Goal: Information Seeking & Learning: Learn about a topic

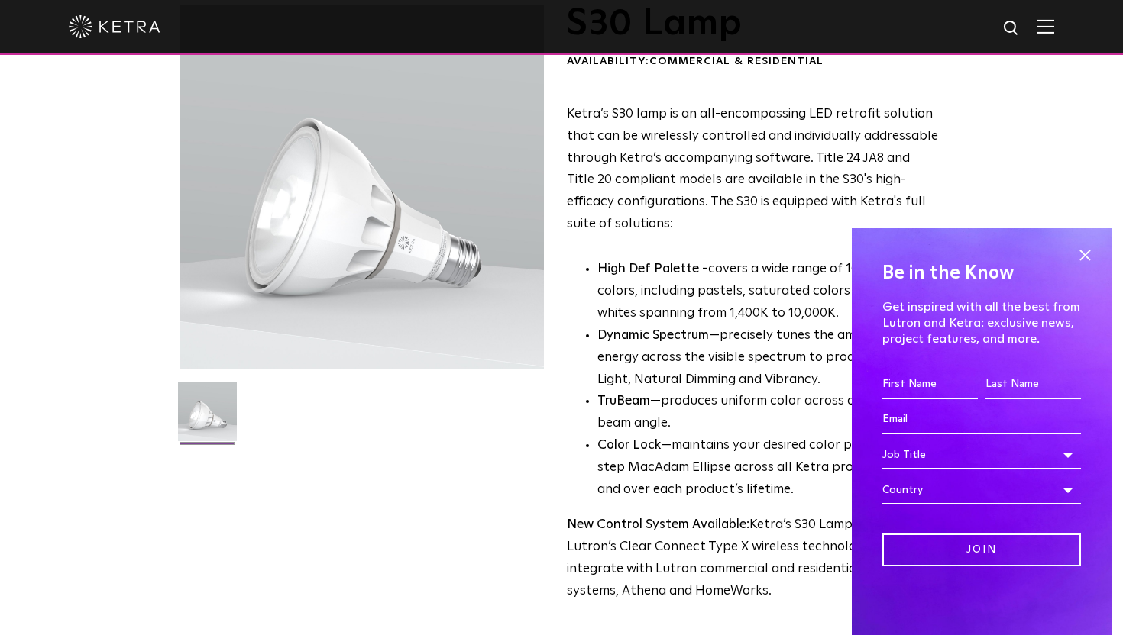
scroll to position [108, 0]
click at [1089, 250] on span at bounding box center [1084, 255] width 23 height 23
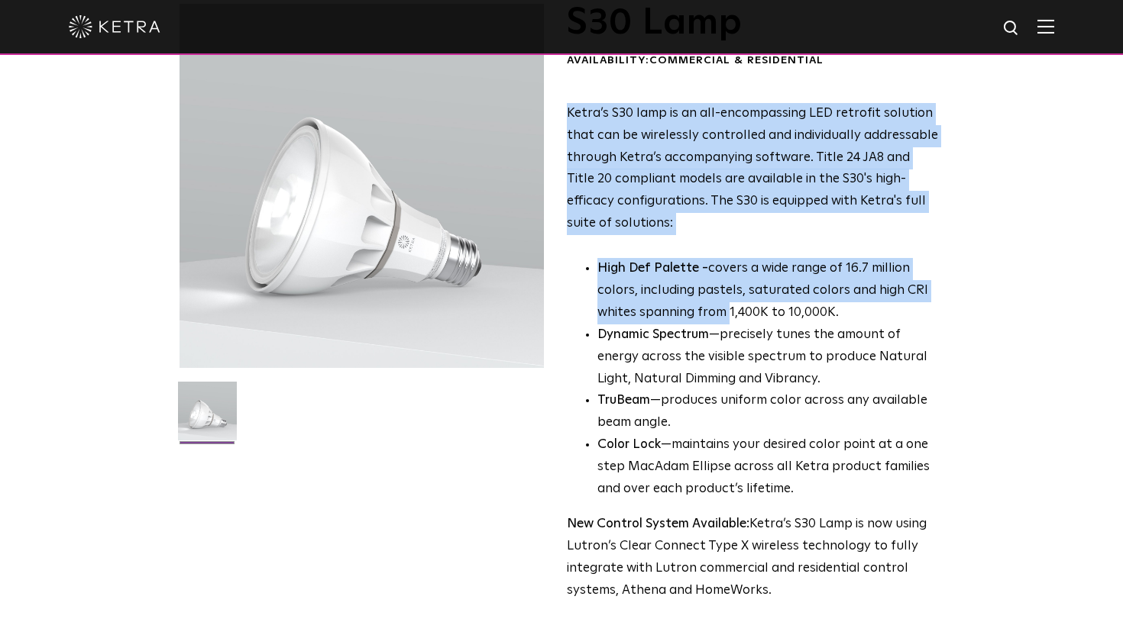
drag, startPoint x: 564, startPoint y: 107, endPoint x: 727, endPoint y: 303, distance: 255.4
click at [727, 303] on div "S30 Lamp Availability: Commercial & Residential Ketra’s S30 lamp is an all-enco…" at bounding box center [561, 387] width 764 height 766
click at [727, 303] on p "High Def Palette - covers a wide range of 16.7 million colors, including pastel…" at bounding box center [767, 291] width 341 height 66
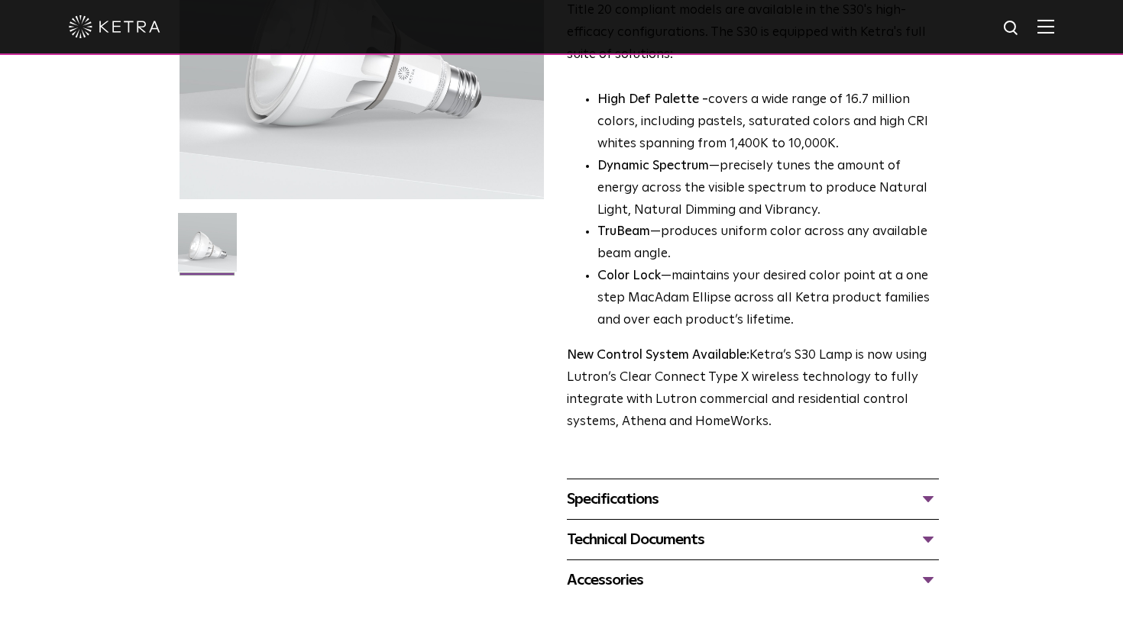
scroll to position [279, 0]
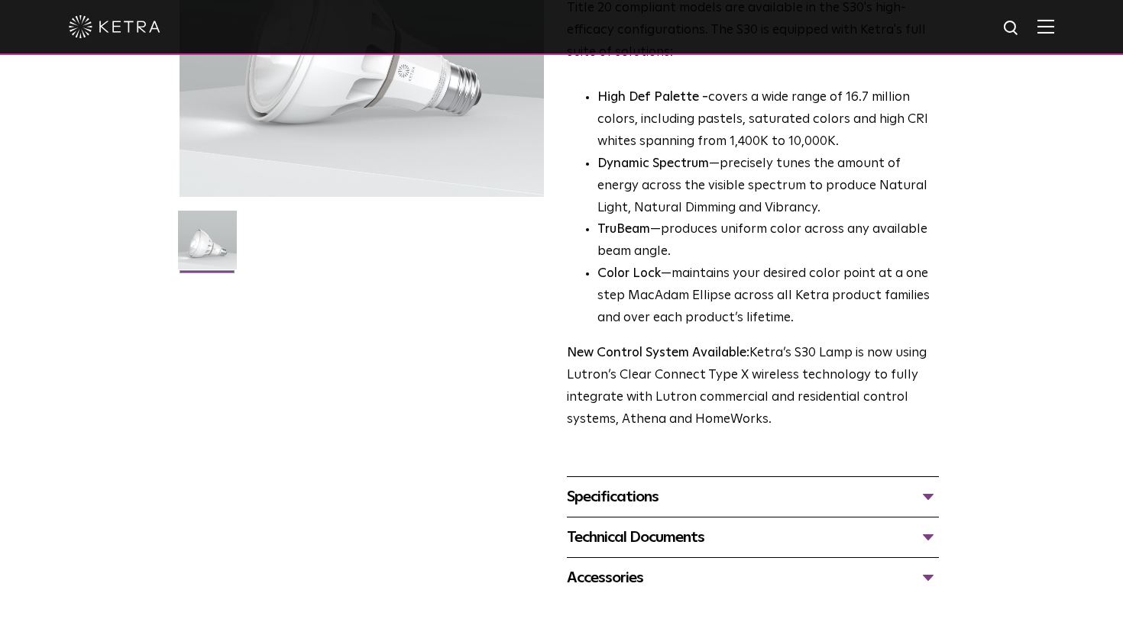
click at [744, 471] on span "S30 Lamp Availability: Commercial & Residential Ketra’s S30 lamp is an all-enco…" at bounding box center [753, 216] width 372 height 766
click at [741, 481] on div "Specifications DIMENSIONS Size 30 Long Neck LUMEN OUTPUTS 1100 HOUSING COLORS W…" at bounding box center [753, 497] width 372 height 40
click at [666, 493] on div "Specifications" at bounding box center [753, 497] width 372 height 24
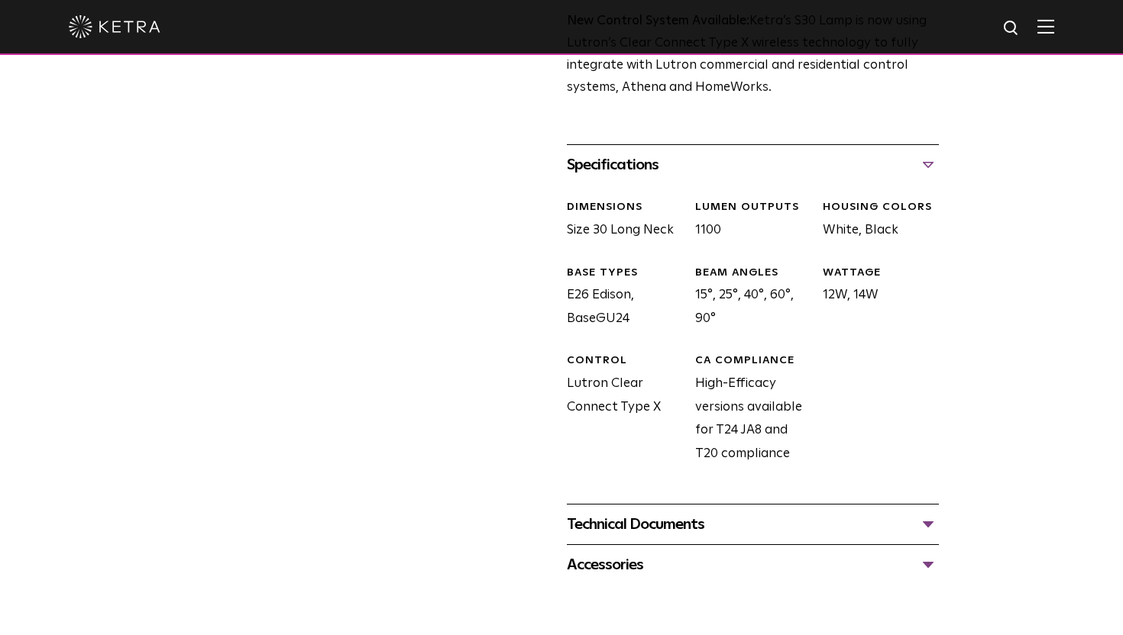
scroll to position [625, 0]
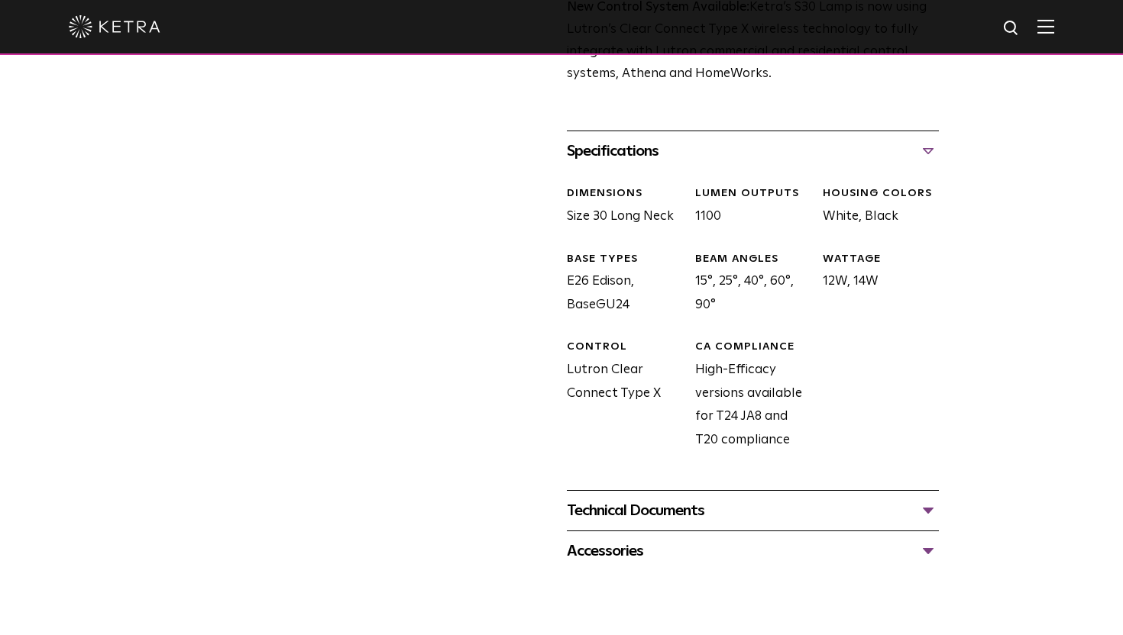
click at [678, 509] on div "Technical Documents" at bounding box center [753, 511] width 372 height 24
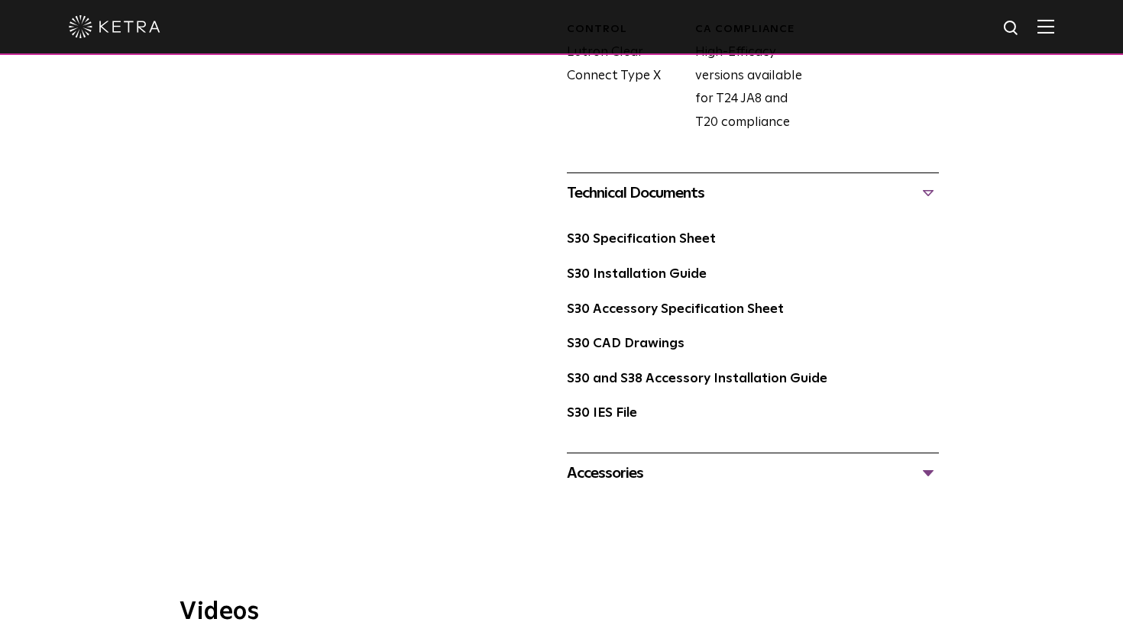
scroll to position [945, 0]
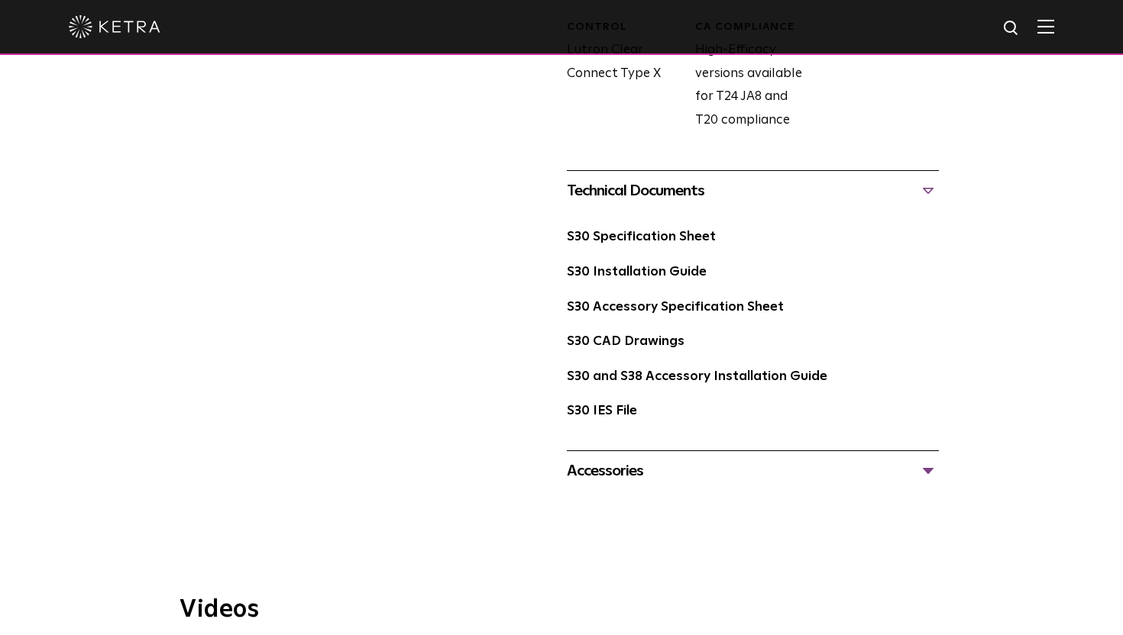
click at [657, 474] on div "Accessories" at bounding box center [753, 471] width 372 height 24
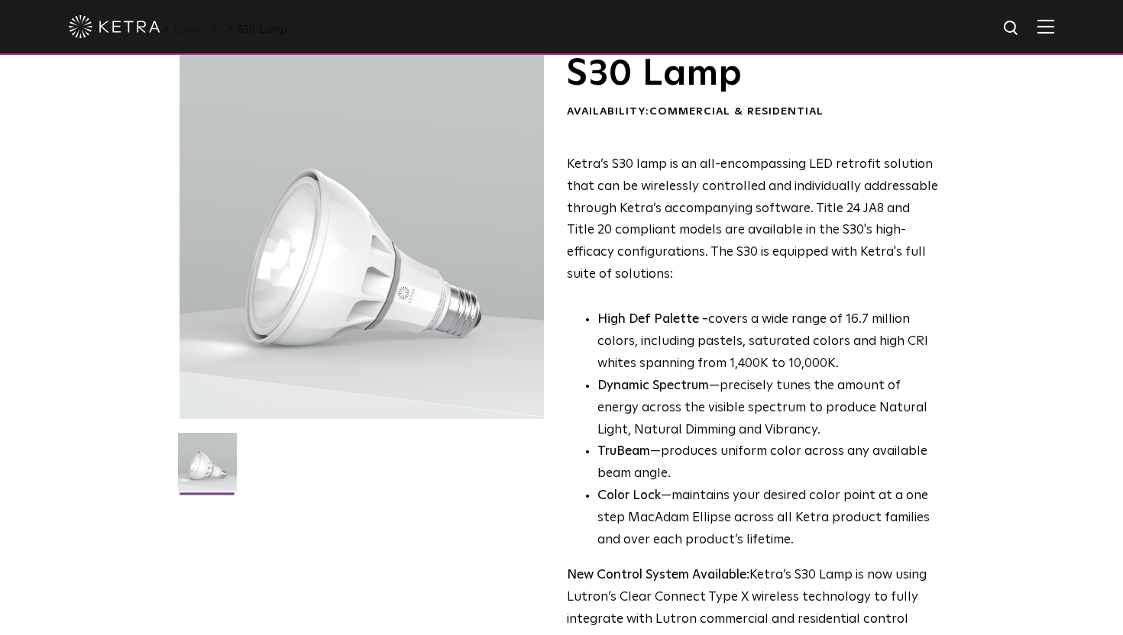
scroll to position [0, 0]
